Goal: Transaction & Acquisition: Subscribe to service/newsletter

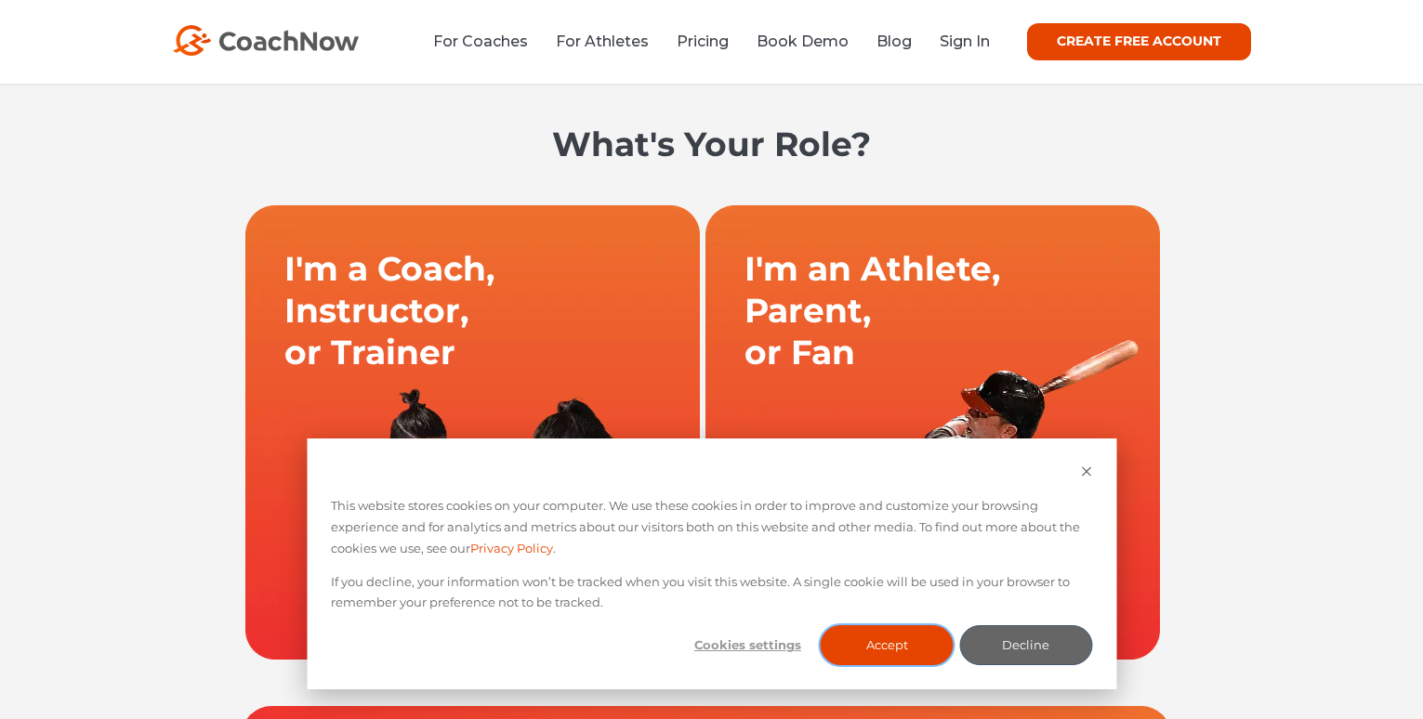
click at [876, 654] on button "Accept" at bounding box center [887, 645] width 133 height 40
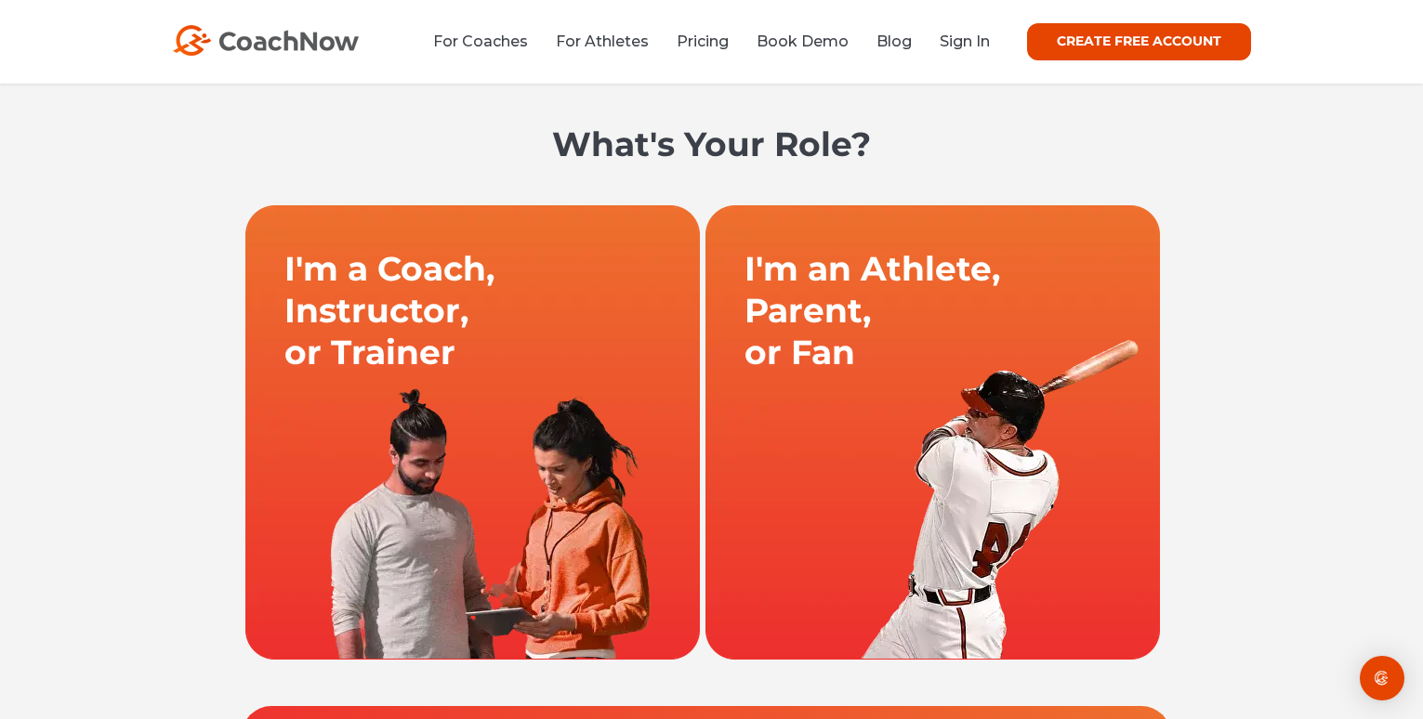
click at [972, 309] on link at bounding box center [933, 431] width 460 height 455
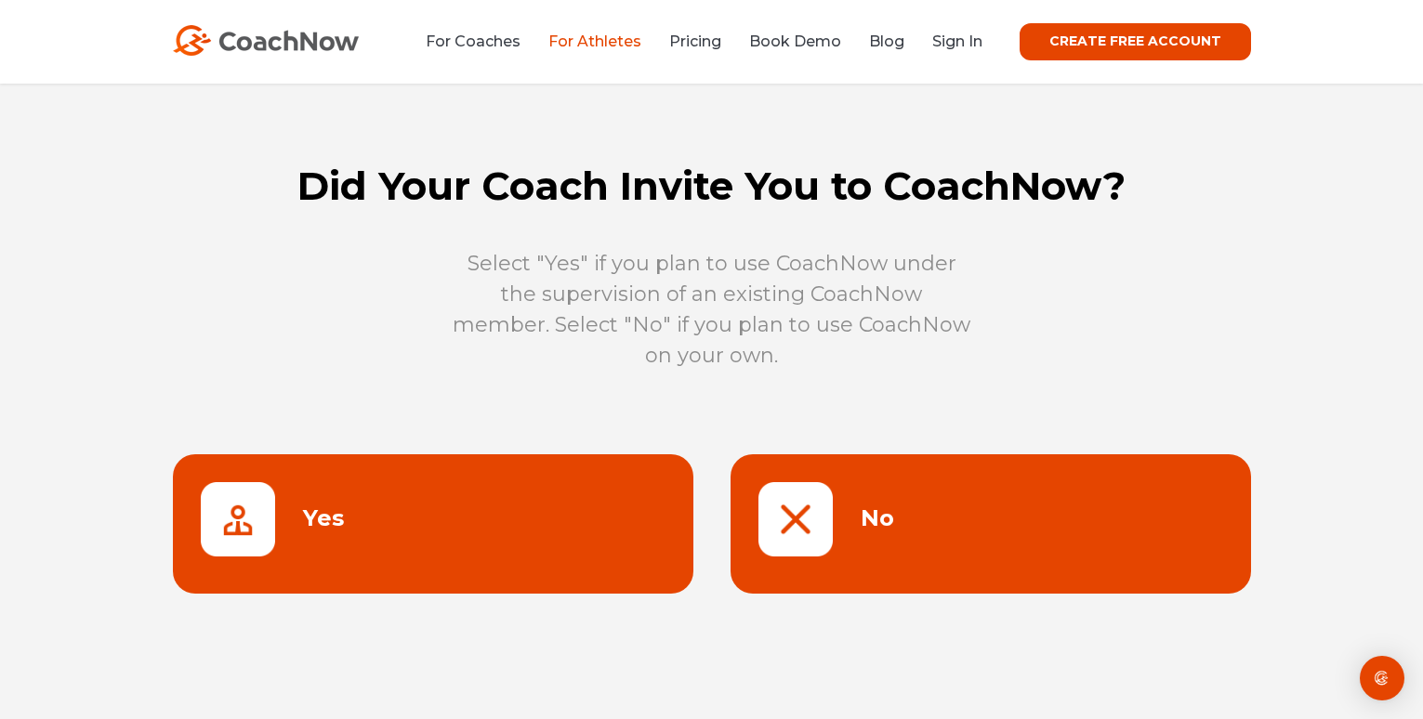
click at [758, 525] on link at bounding box center [990, 523] width 520 height 139
click at [1090, 46] on link "CREATE FREE ACCOUNT" at bounding box center [1135, 41] width 231 height 37
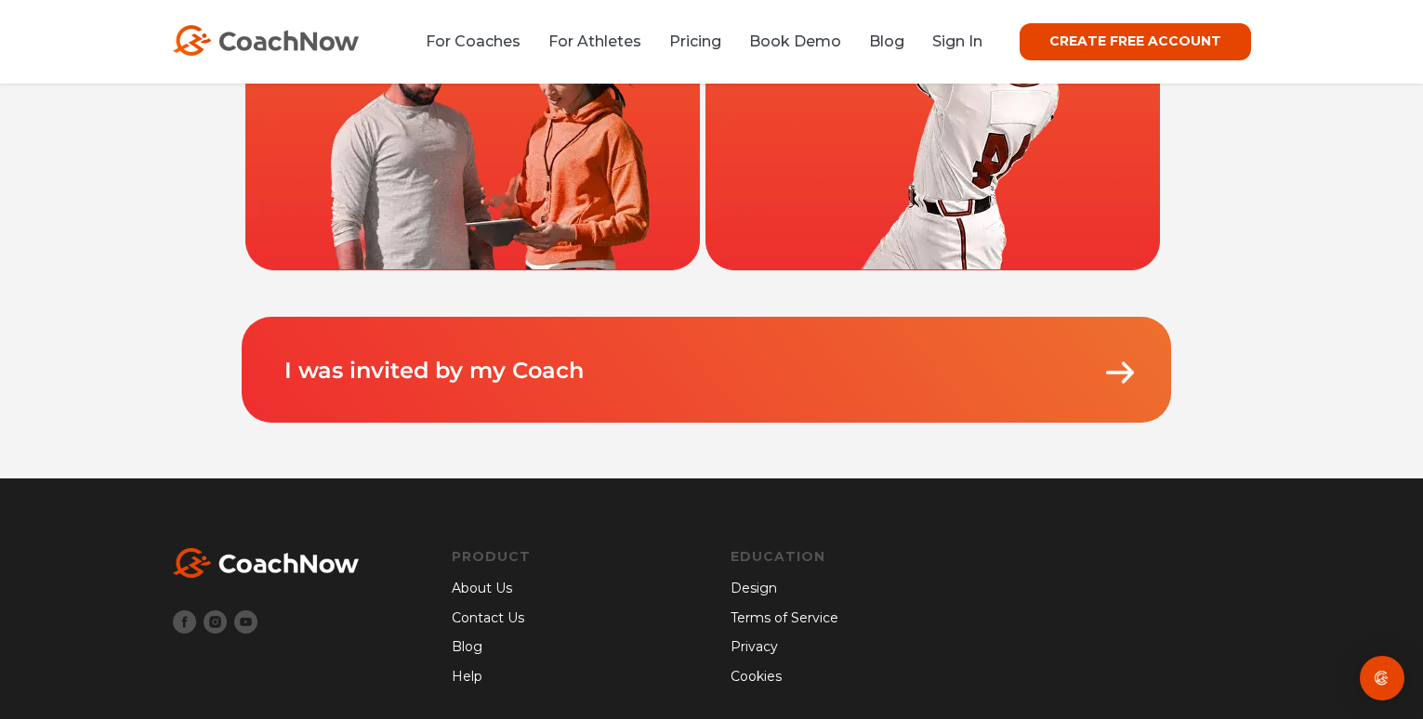
scroll to position [409, 0]
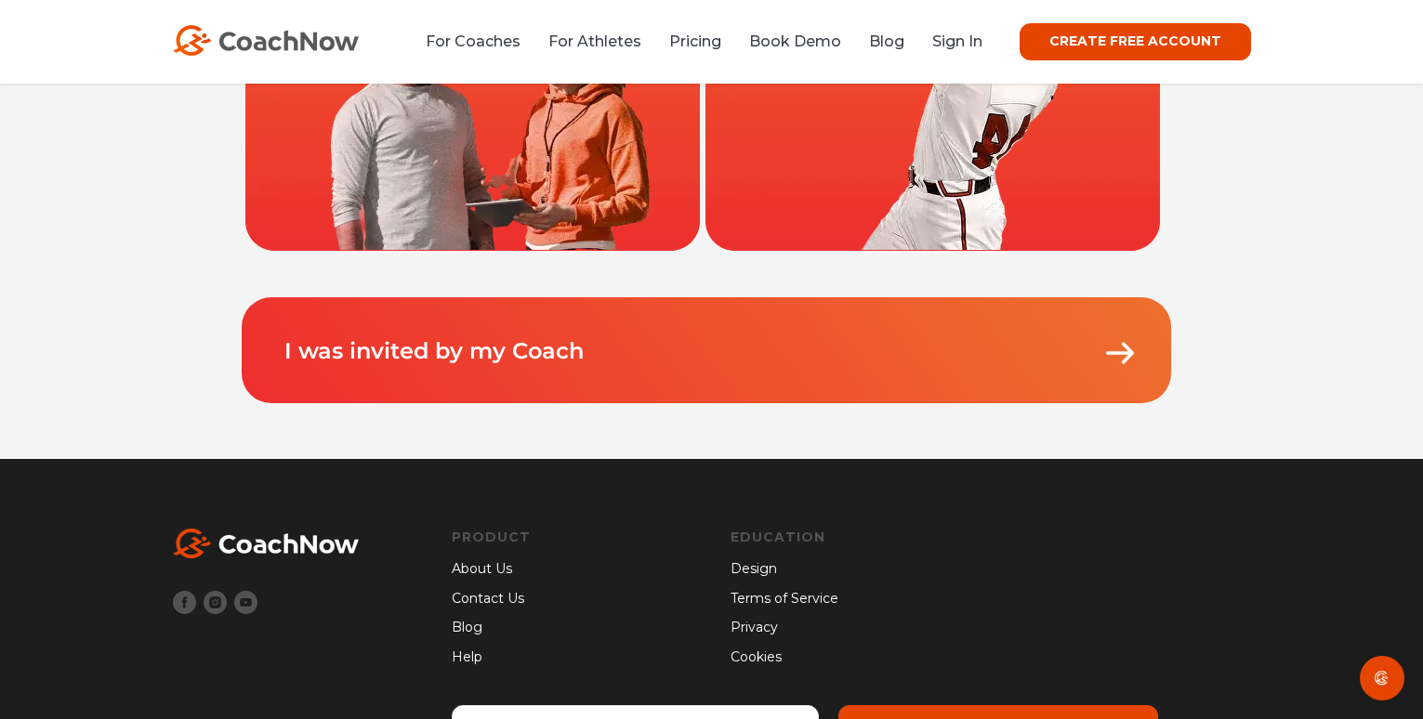
click at [1049, 322] on p "I was invited by my Coach" at bounding box center [710, 332] width 855 height 71
click at [1067, 353] on p "I was invited by my Coach" at bounding box center [710, 332] width 855 height 71
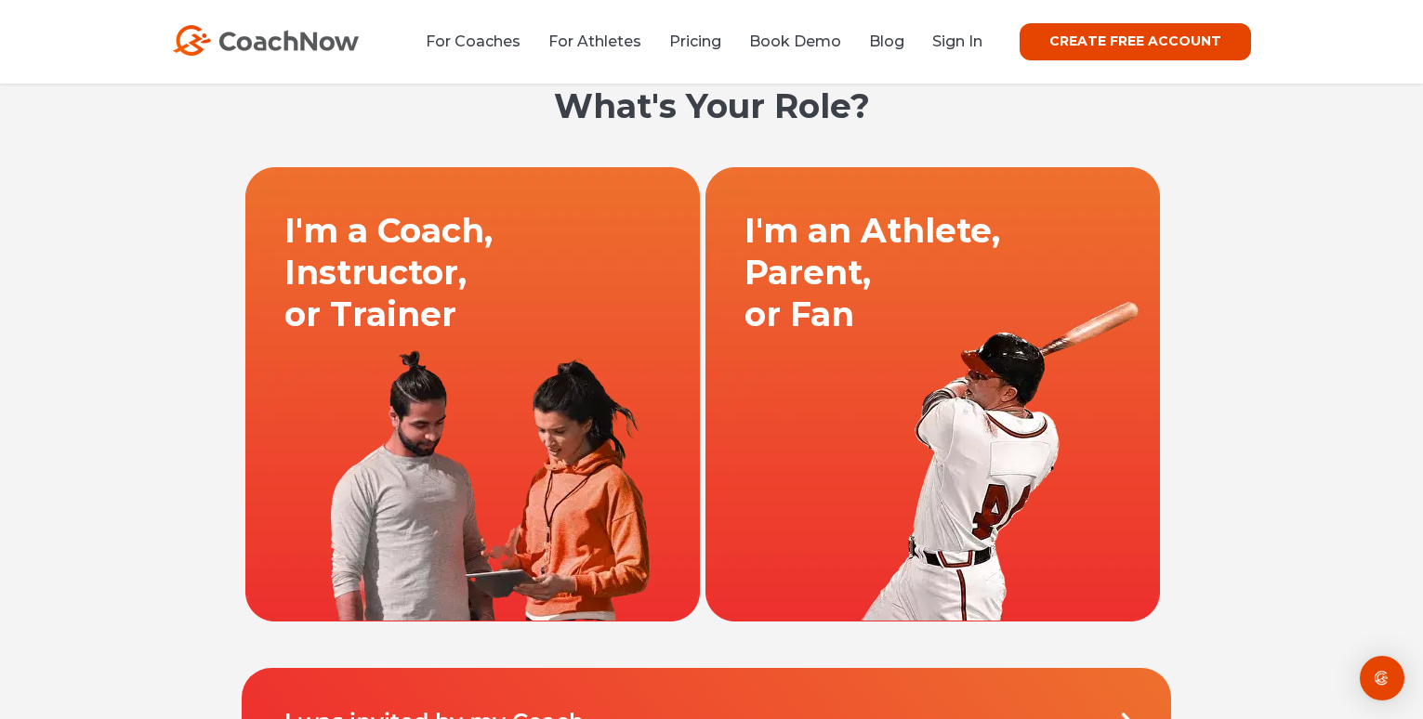
scroll to position [37, 0]
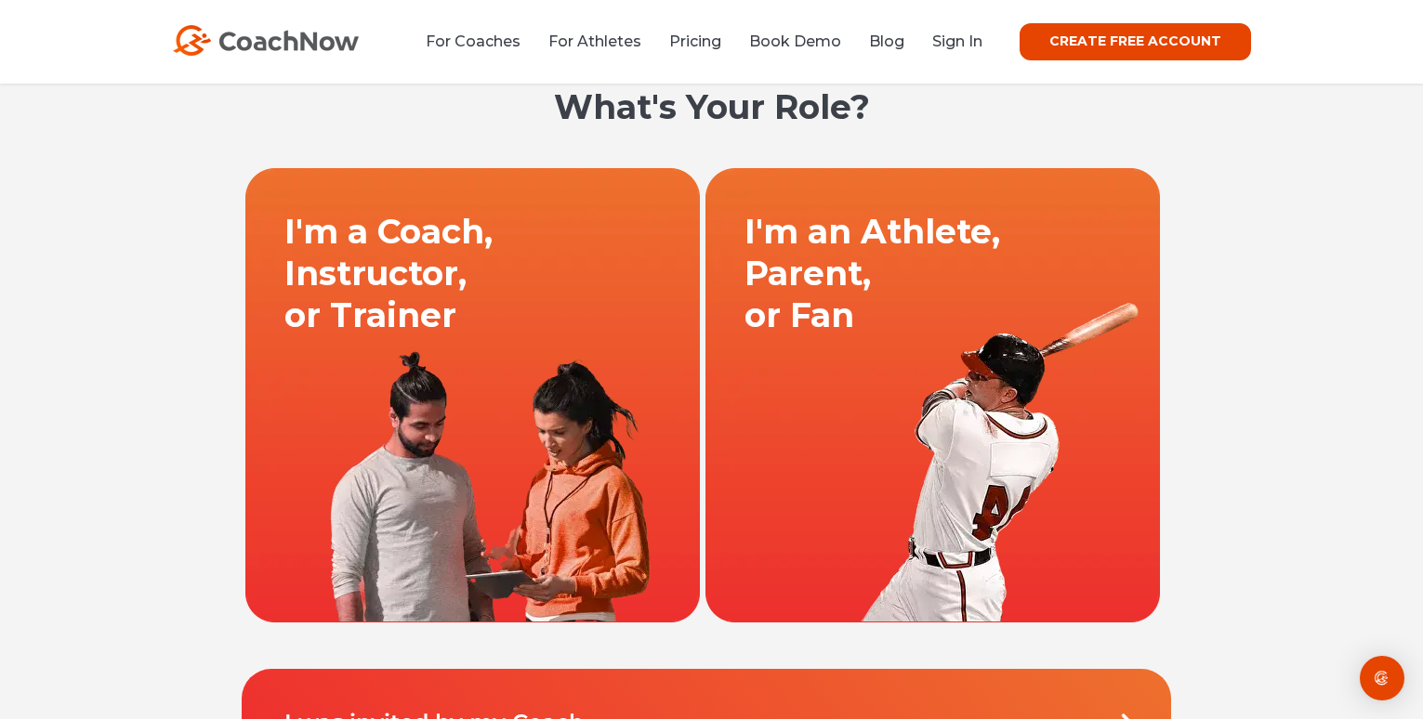
click at [1067, 353] on link at bounding box center [933, 394] width 460 height 455
click at [1067, 354] on link at bounding box center [933, 394] width 460 height 455
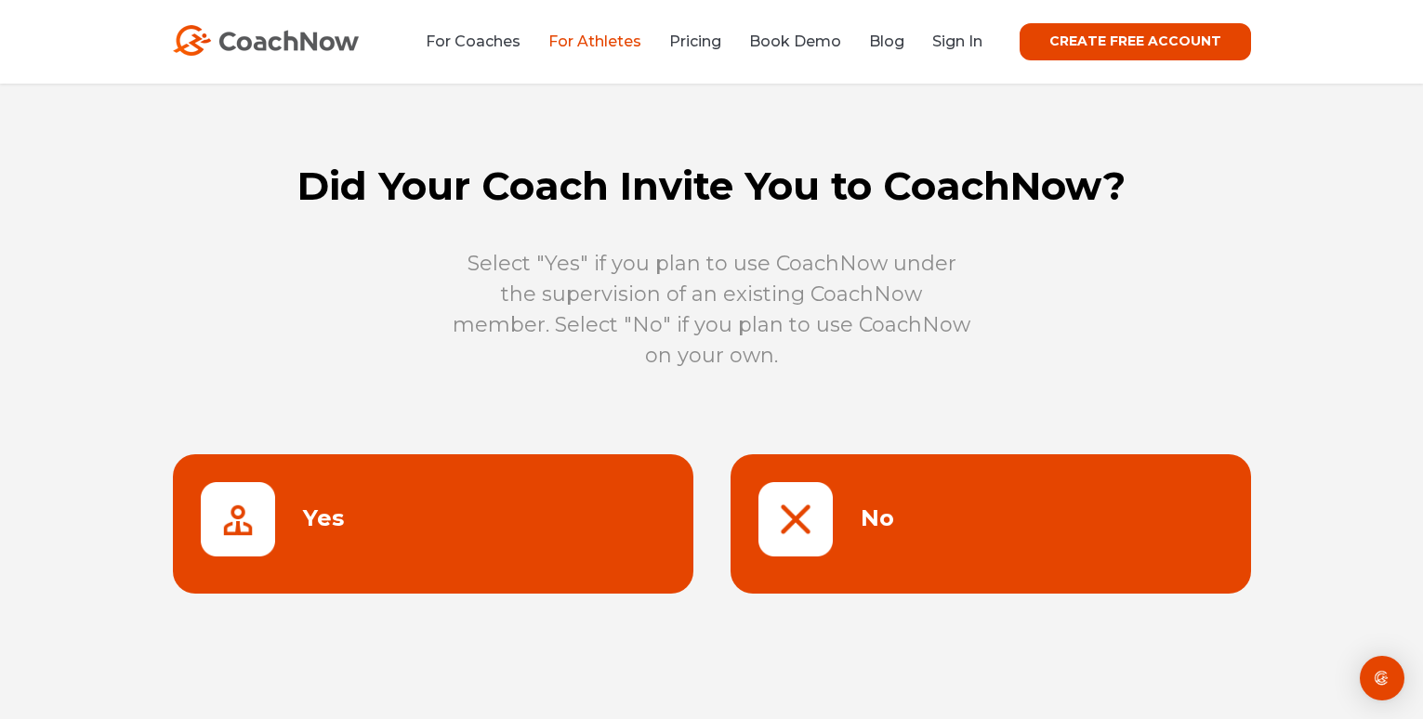
click at [574, 496] on link at bounding box center [433, 523] width 520 height 139
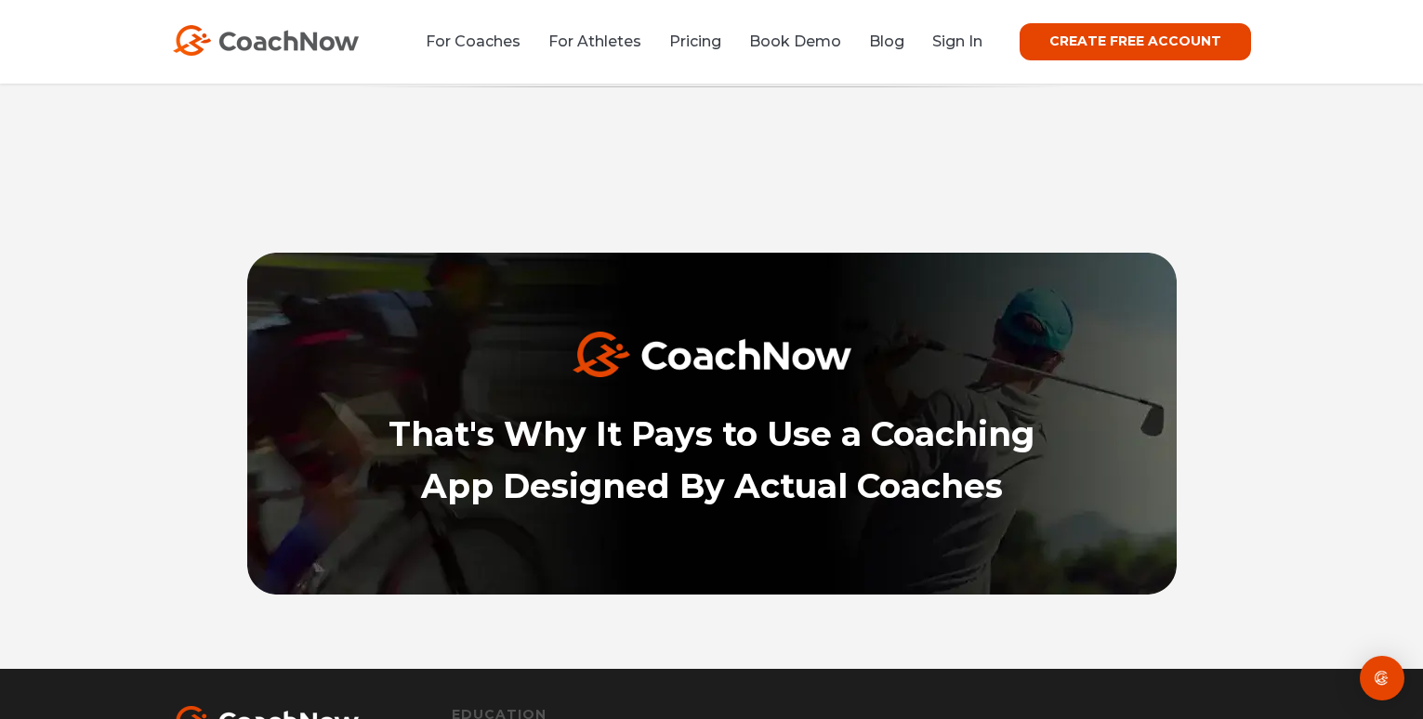
scroll to position [5501, 0]
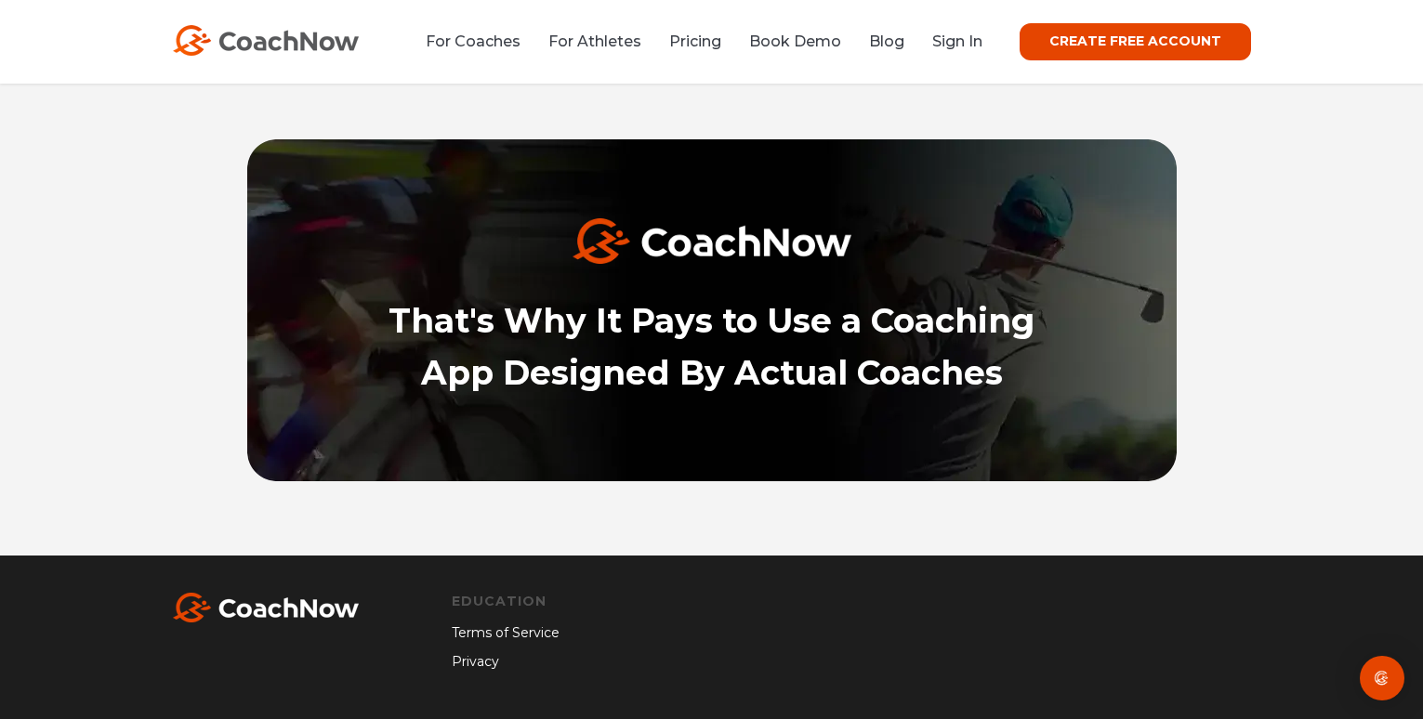
click at [671, 46] on li "Pricing" at bounding box center [695, 41] width 80 height 23
click at [689, 45] on link "Pricing" at bounding box center [695, 42] width 52 height 18
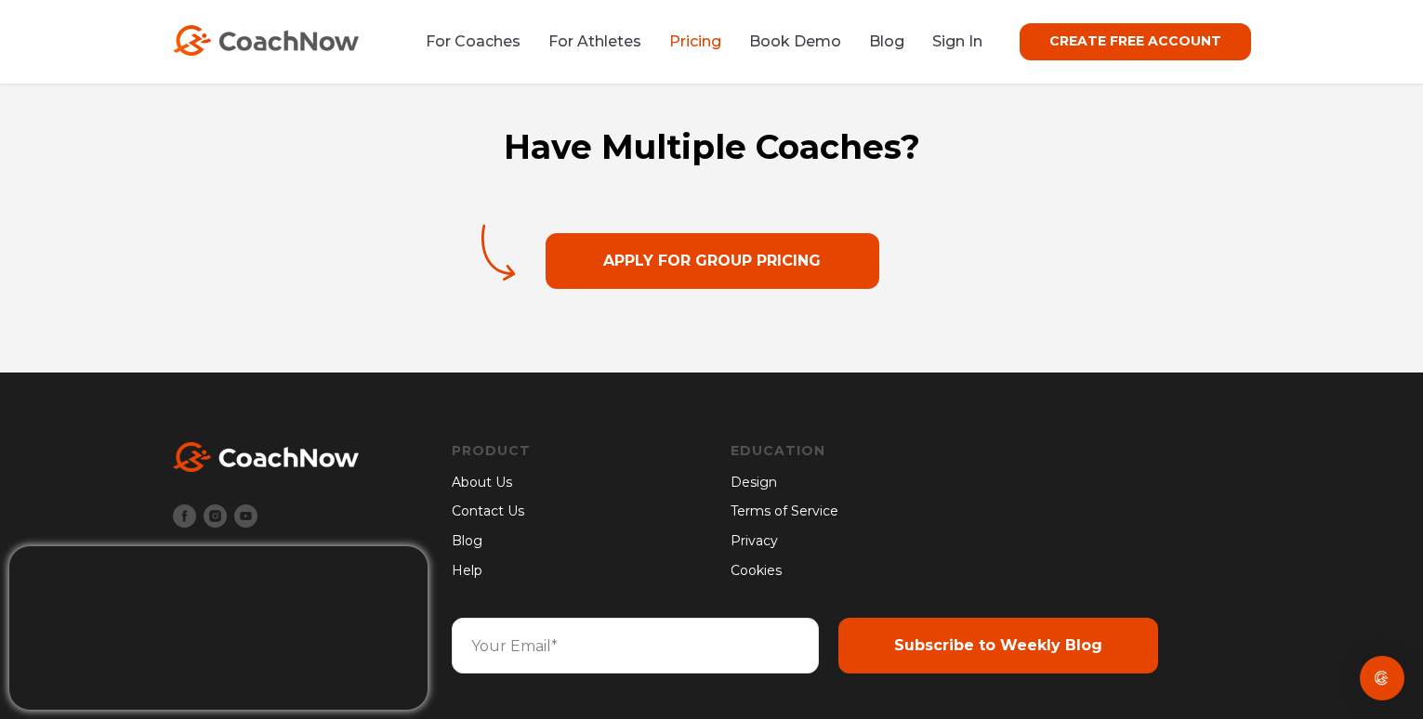
scroll to position [3040, 0]
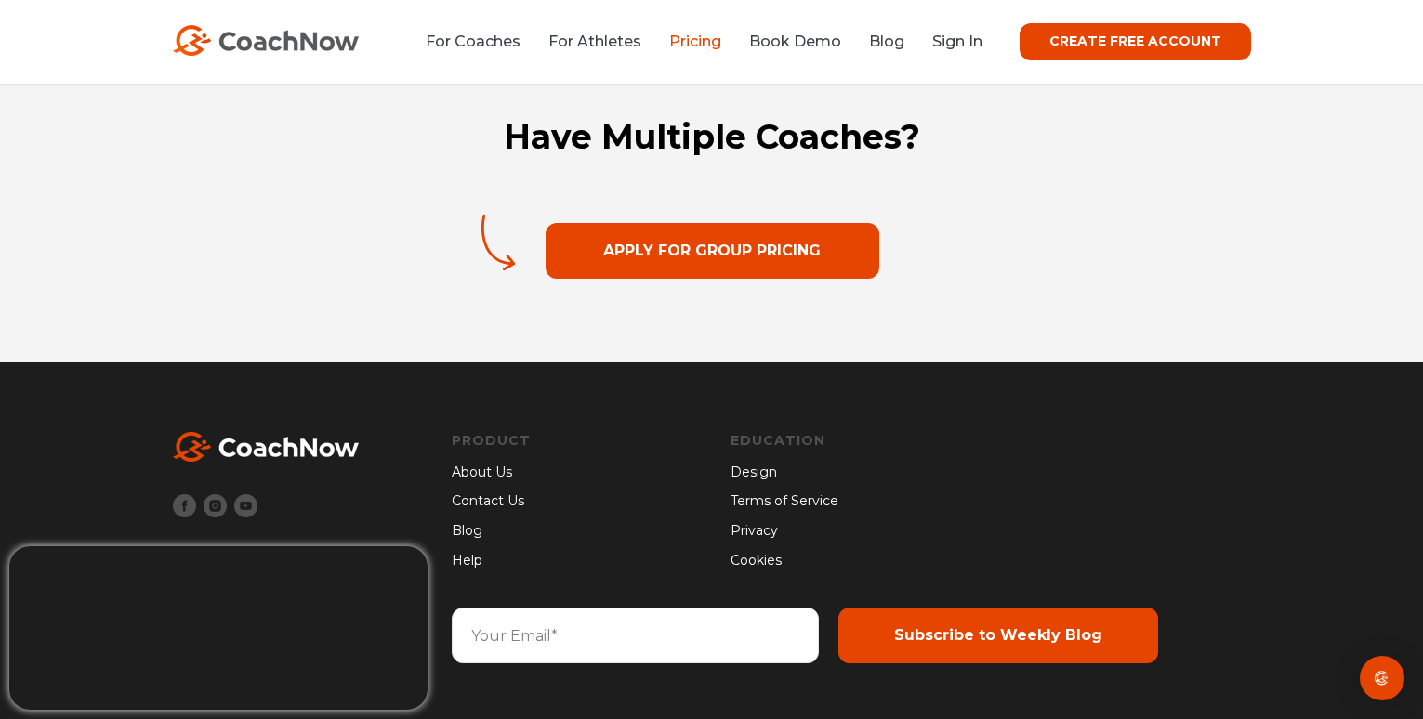
click at [692, 236] on link "Apply For Group Pricing" at bounding box center [713, 251] width 334 height 56
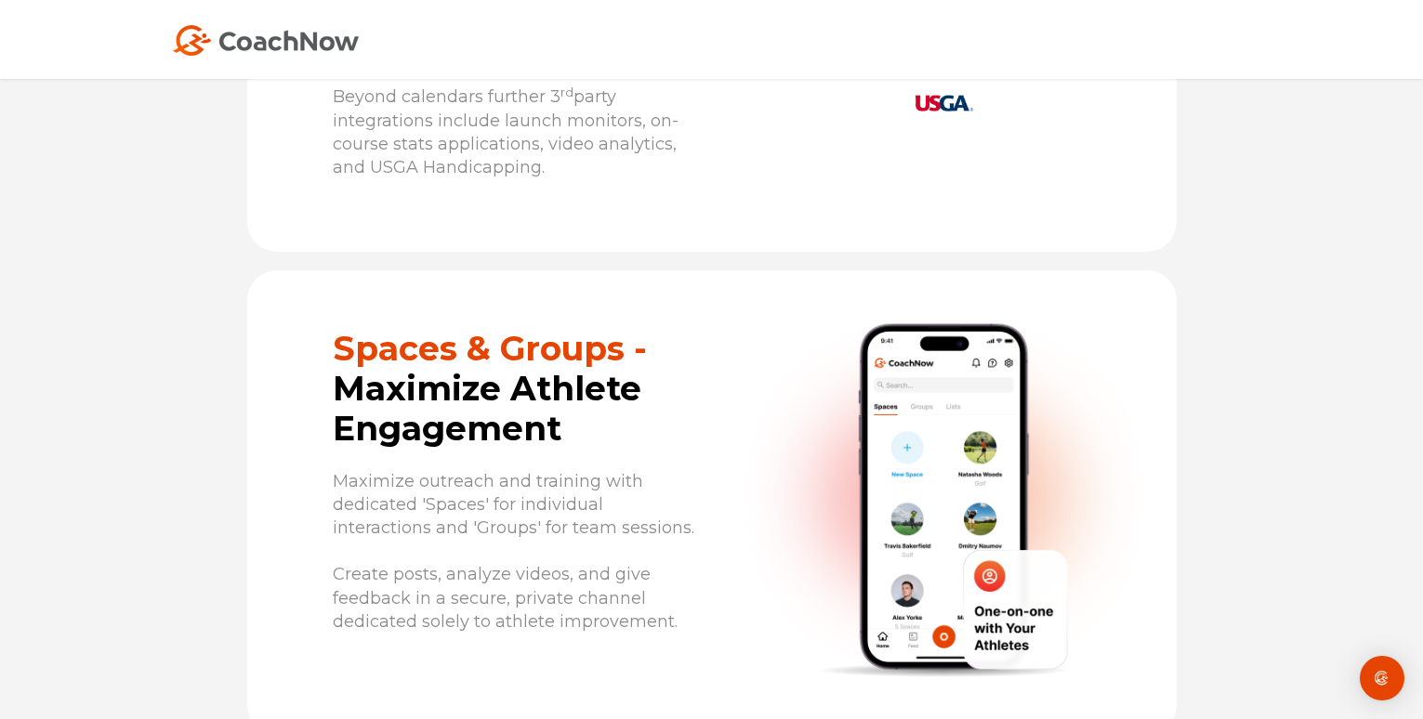
scroll to position [4120, 0]
